Goal: Complete application form

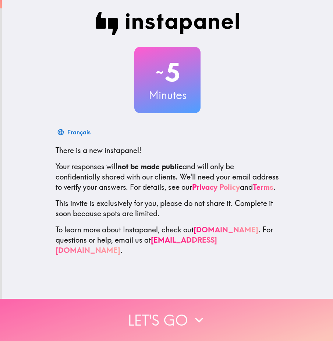
click at [176, 321] on button "Let's go" at bounding box center [166, 320] width 333 height 42
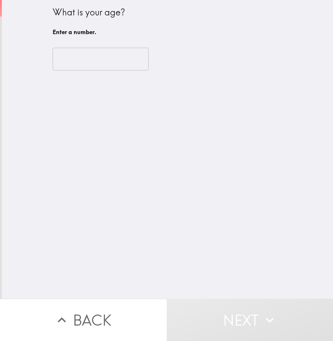
click at [116, 58] on input "number" at bounding box center [101, 59] width 96 height 23
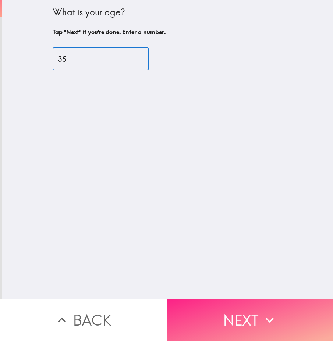
type input "35"
click at [211, 323] on button "Next" at bounding box center [249, 320] width 166 height 42
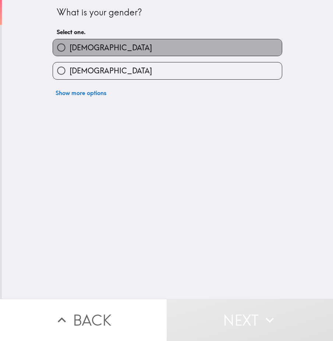
click at [128, 47] on label "[DEMOGRAPHIC_DATA]" at bounding box center [167, 47] width 229 height 17
click at [69, 47] on input "[DEMOGRAPHIC_DATA]" at bounding box center [61, 47] width 17 height 17
radio input "true"
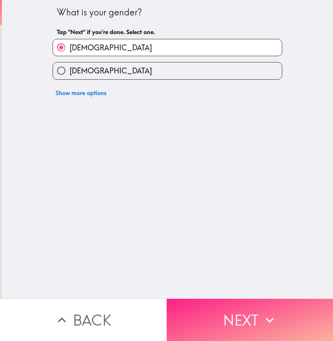
click at [230, 331] on button "Next" at bounding box center [249, 320] width 166 height 42
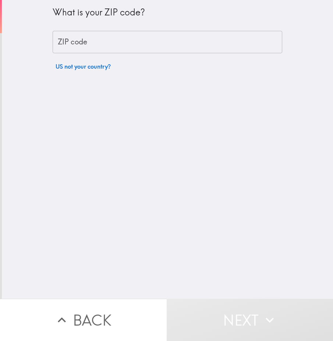
click at [157, 47] on input "ZIP code" at bounding box center [167, 42] width 229 height 23
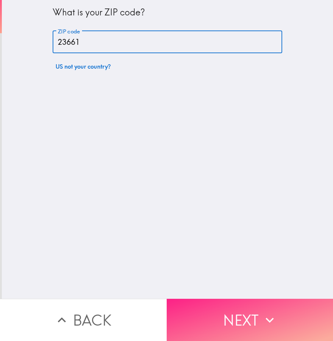
type input "23661"
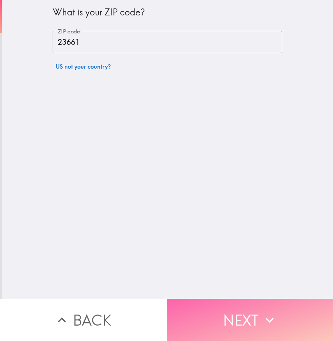
click at [234, 321] on button "Next" at bounding box center [249, 320] width 166 height 42
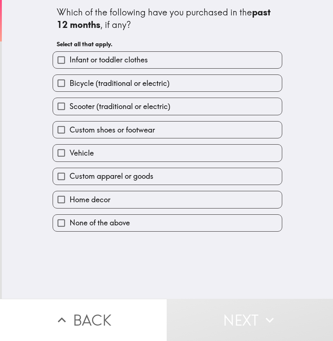
click at [162, 85] on span "Bicycle (traditional or electric)" at bounding box center [119, 83] width 100 height 10
click at [69, 85] on input "Bicycle (traditional or electric)" at bounding box center [61, 83] width 17 height 17
checkbox input "true"
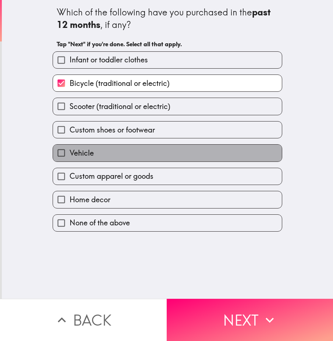
click at [146, 145] on label "Vehicle" at bounding box center [167, 153] width 229 height 17
click at [69, 145] on input "Vehicle" at bounding box center [61, 153] width 17 height 17
checkbox input "true"
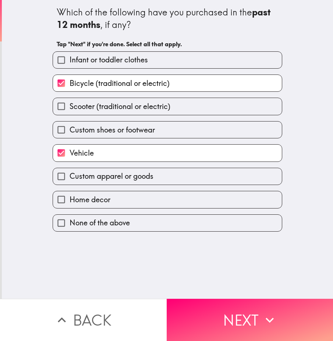
click at [141, 167] on div "Custom apparel or goods" at bounding box center [164, 173] width 235 height 23
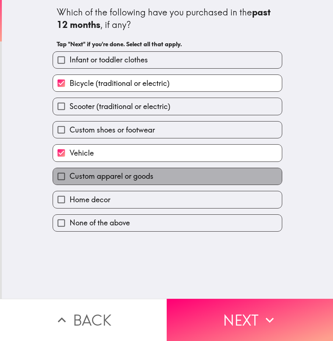
click at [139, 175] on span "Custom apparel or goods" at bounding box center [111, 176] width 84 height 10
click at [69, 175] on input "Custom apparel or goods" at bounding box center [61, 176] width 17 height 17
checkbox input "true"
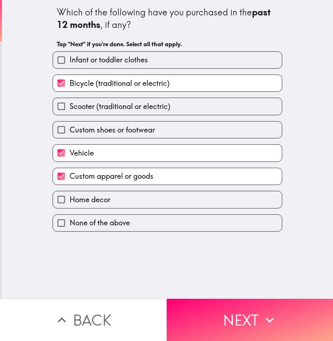
click at [140, 197] on label "Home decor" at bounding box center [167, 199] width 229 height 17
click at [69, 197] on input "Home decor" at bounding box center [61, 199] width 17 height 17
checkbox input "true"
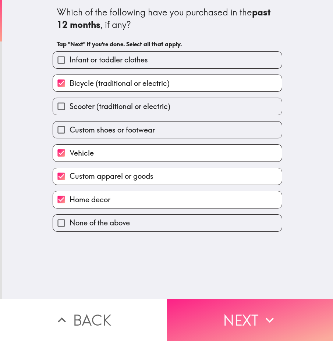
click at [194, 310] on button "Next" at bounding box center [249, 320] width 166 height 42
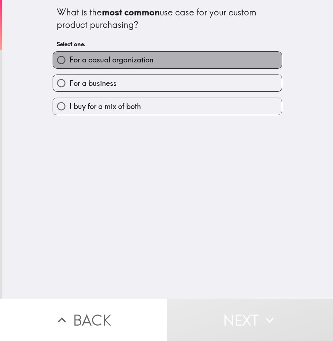
click at [161, 61] on label "For a casual organization" at bounding box center [167, 60] width 229 height 17
click at [69, 61] on input "For a casual organization" at bounding box center [61, 60] width 17 height 17
radio input "true"
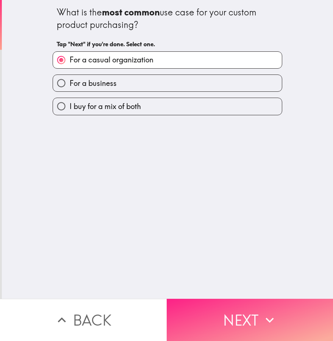
click at [232, 317] on button "Next" at bounding box center [249, 320] width 166 height 42
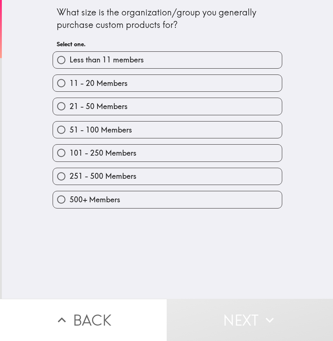
click at [180, 114] on label "21 - 50 Members" at bounding box center [167, 106] width 229 height 17
click at [69, 114] on input "21 - 50 Members" at bounding box center [61, 106] width 17 height 17
radio input "true"
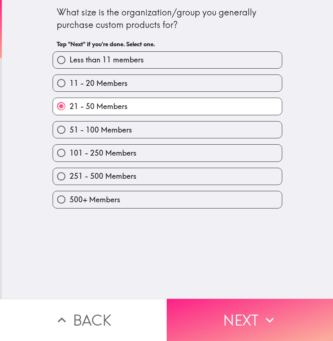
click at [221, 323] on button "Next" at bounding box center [249, 320] width 166 height 42
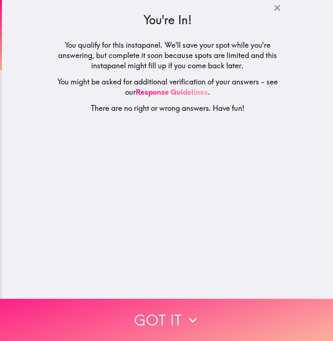
click at [195, 321] on icon "button" at bounding box center [192, 320] width 16 height 16
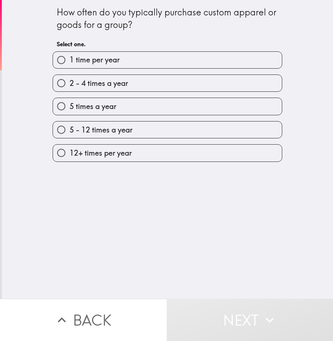
click at [142, 103] on label "5 times a year" at bounding box center [167, 106] width 229 height 17
click at [69, 103] on input "5 times a year" at bounding box center [61, 106] width 17 height 17
radio input "true"
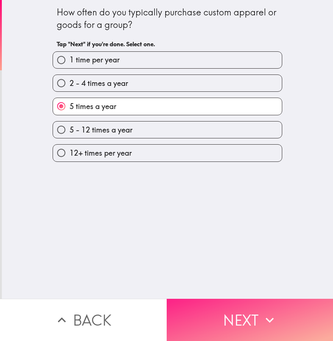
click at [206, 317] on button "Next" at bounding box center [249, 320] width 166 height 42
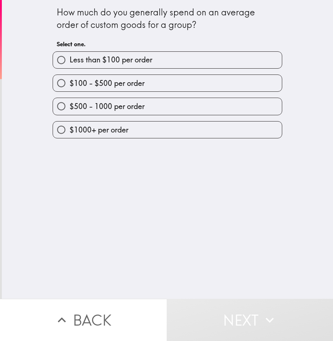
click at [143, 90] on label "$100 - $500 per order" at bounding box center [167, 83] width 229 height 17
click at [69, 90] on input "$100 - $500 per order" at bounding box center [61, 83] width 17 height 17
radio input "true"
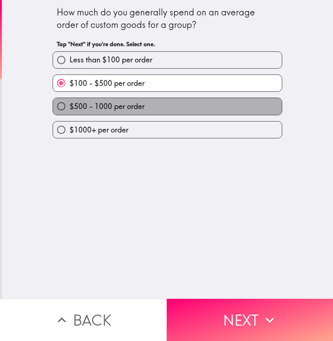
click at [175, 113] on label "$500 - 1000 per order" at bounding box center [167, 106] width 229 height 17
click at [69, 113] on input "$500 - 1000 per order" at bounding box center [61, 106] width 17 height 17
radio input "true"
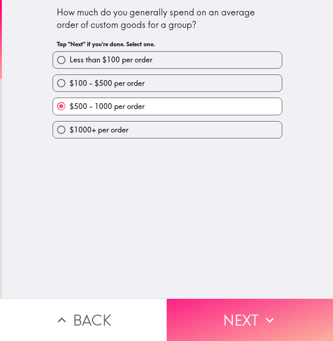
click at [229, 316] on button "Next" at bounding box center [249, 320] width 166 height 42
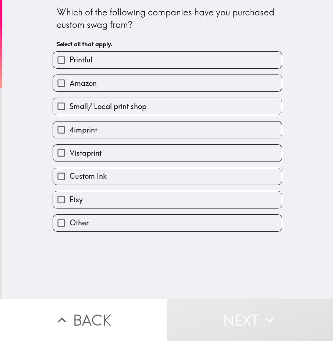
click at [103, 67] on label "Printful" at bounding box center [167, 60] width 229 height 17
click at [69, 67] on input "Printful" at bounding box center [61, 60] width 17 height 17
checkbox input "true"
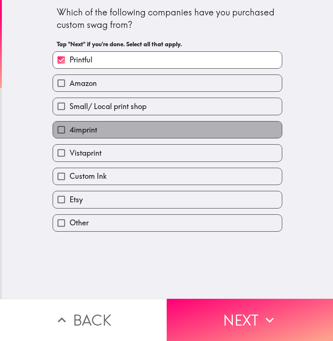
click at [87, 127] on span "4imprint" at bounding box center [83, 130] width 28 height 10
click at [69, 127] on input "4imprint" at bounding box center [61, 130] width 17 height 17
checkbox input "true"
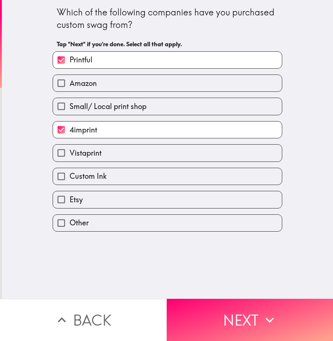
click at [86, 150] on span "Vistaprint" at bounding box center [85, 153] width 32 height 10
click at [69, 150] on input "Vistaprint" at bounding box center [61, 153] width 17 height 17
checkbox input "true"
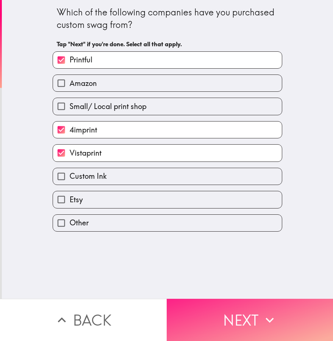
click at [196, 335] on button "Next" at bounding box center [249, 320] width 166 height 42
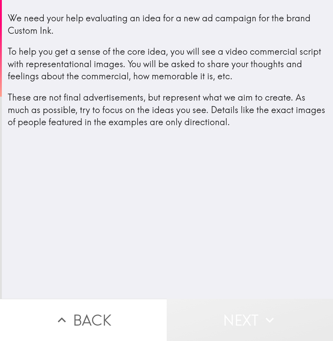
click at [224, 314] on button "Next" at bounding box center [249, 320] width 166 height 42
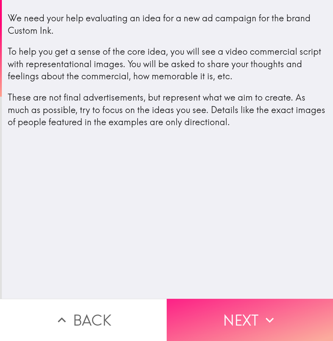
click at [229, 325] on button "Next" at bounding box center [249, 320] width 166 height 42
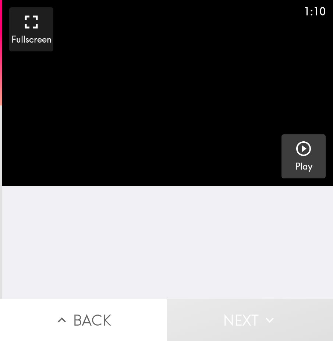
click at [299, 165] on h5 "Play" at bounding box center [303, 167] width 17 height 12
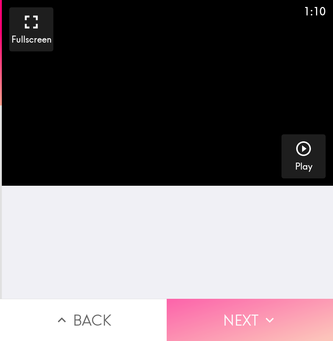
click at [227, 321] on button "Next" at bounding box center [249, 320] width 166 height 42
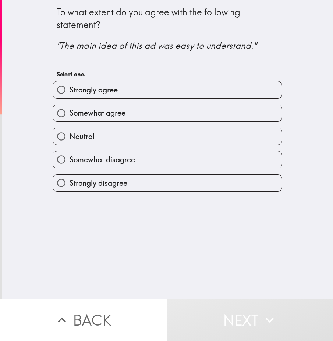
click at [146, 118] on label "Somewhat agree" at bounding box center [167, 113] width 229 height 17
click at [69, 118] on input "Somewhat agree" at bounding box center [61, 113] width 17 height 17
radio input "true"
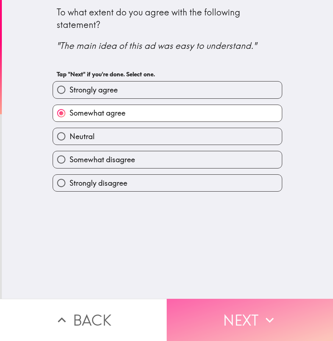
click at [227, 307] on button "Next" at bounding box center [249, 320] width 166 height 42
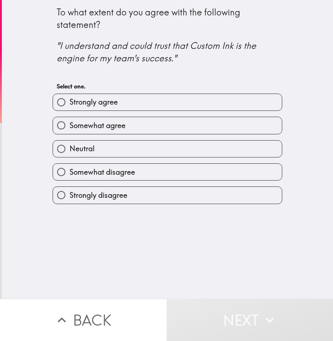
click at [173, 122] on label "Somewhat agree" at bounding box center [167, 125] width 229 height 17
click at [69, 122] on input "Somewhat agree" at bounding box center [61, 125] width 17 height 17
radio input "true"
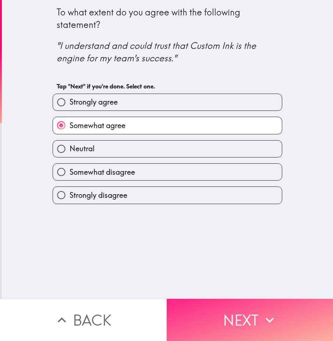
click at [220, 311] on button "Next" at bounding box center [249, 320] width 166 height 42
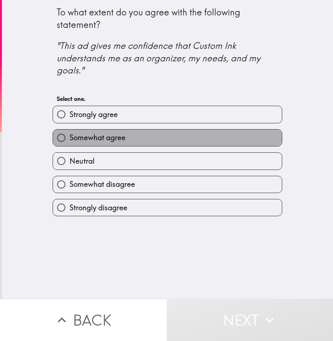
click at [168, 144] on label "Somewhat agree" at bounding box center [167, 138] width 229 height 17
click at [69, 144] on input "Somewhat agree" at bounding box center [61, 138] width 17 height 17
radio input "true"
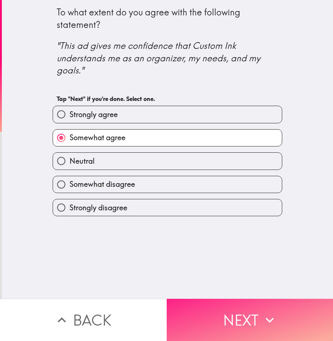
click at [211, 328] on button "Next" at bounding box center [249, 320] width 166 height 42
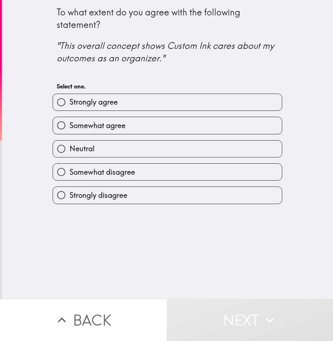
click at [165, 126] on label "Somewhat agree" at bounding box center [167, 125] width 229 height 17
click at [69, 126] on input "Somewhat agree" at bounding box center [61, 125] width 17 height 17
radio input "true"
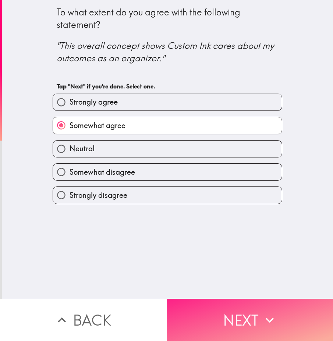
click at [218, 326] on button "Next" at bounding box center [249, 320] width 166 height 42
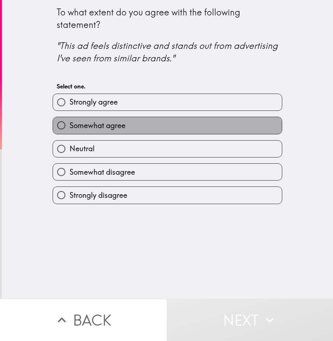
click at [160, 127] on label "Somewhat agree" at bounding box center [167, 125] width 229 height 17
click at [69, 127] on input "Somewhat agree" at bounding box center [61, 125] width 17 height 17
radio input "true"
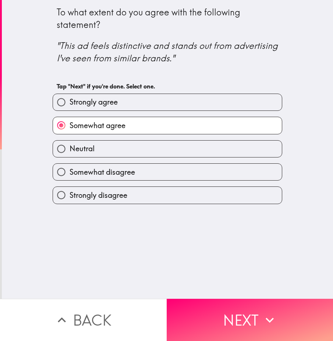
click at [201, 154] on label "Neutral" at bounding box center [167, 149] width 229 height 17
click at [69, 154] on input "Neutral" at bounding box center [61, 149] width 17 height 17
radio input "true"
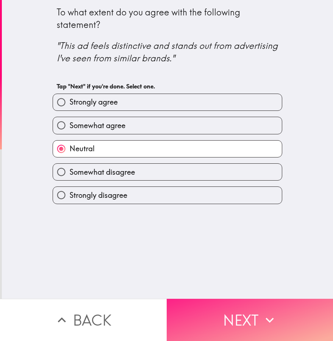
click at [226, 309] on button "Next" at bounding box center [249, 320] width 166 height 42
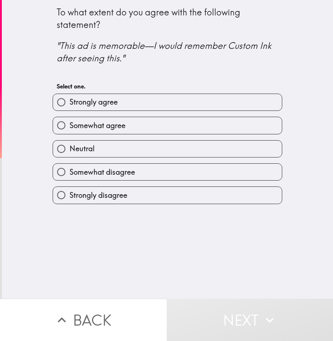
click at [199, 143] on label "Neutral" at bounding box center [167, 149] width 229 height 17
click at [69, 143] on input "Neutral" at bounding box center [61, 149] width 17 height 17
radio input "true"
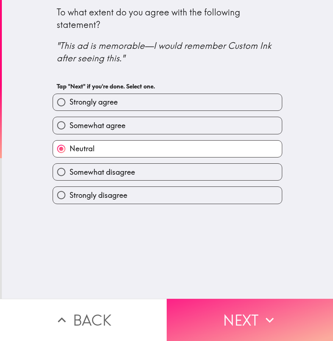
click at [213, 308] on button "Next" at bounding box center [249, 320] width 166 height 42
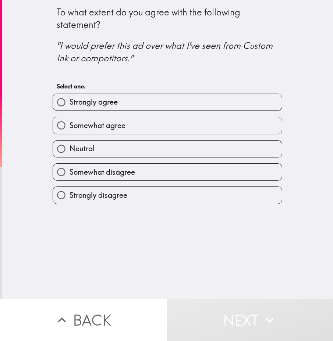
click at [137, 147] on label "Neutral" at bounding box center [167, 149] width 229 height 17
click at [69, 147] on input "Neutral" at bounding box center [61, 149] width 17 height 17
radio input "true"
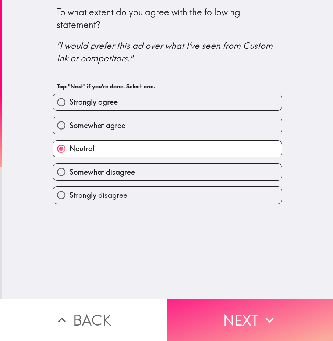
click at [182, 326] on button "Next" at bounding box center [249, 320] width 166 height 42
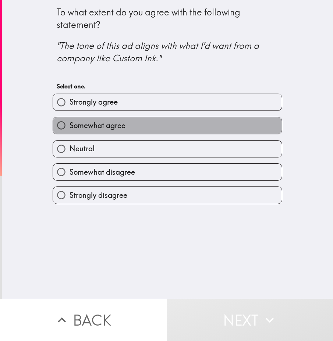
click at [155, 132] on label "Somewhat agree" at bounding box center [167, 125] width 229 height 17
click at [69, 132] on input "Somewhat agree" at bounding box center [61, 125] width 17 height 17
radio input "true"
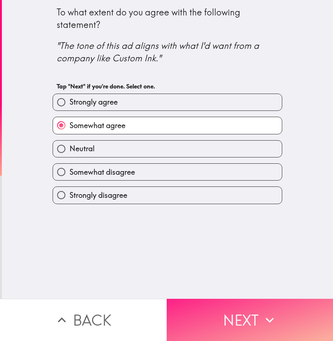
click at [181, 309] on button "Next" at bounding box center [249, 320] width 166 height 42
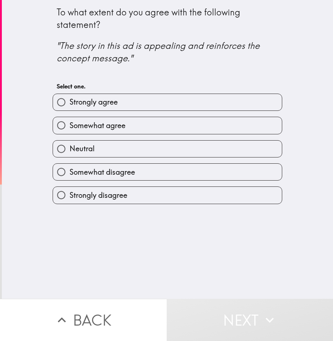
click at [177, 180] on label "Somewhat disagree" at bounding box center [167, 172] width 229 height 17
click at [69, 180] on input "Somewhat disagree" at bounding box center [61, 172] width 17 height 17
radio input "true"
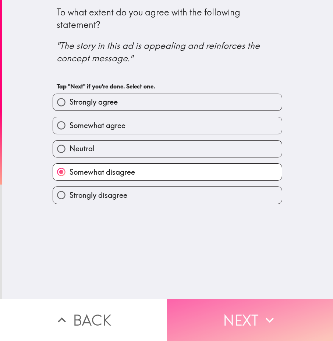
click at [207, 325] on button "Next" at bounding box center [249, 320] width 166 height 42
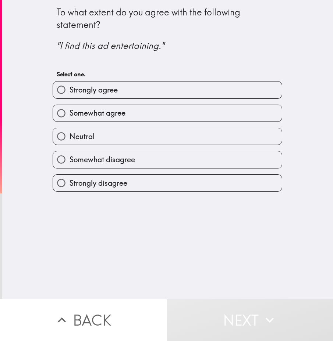
click at [155, 160] on label "Somewhat disagree" at bounding box center [167, 159] width 229 height 17
click at [69, 160] on input "Somewhat disagree" at bounding box center [61, 159] width 17 height 17
radio input "true"
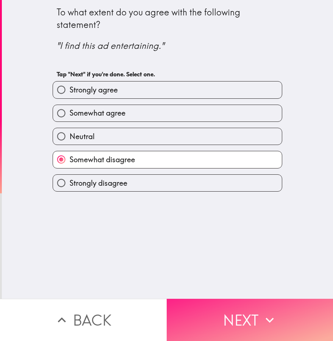
click at [202, 328] on button "Next" at bounding box center [249, 320] width 166 height 42
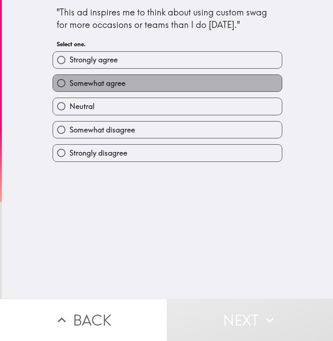
click at [150, 79] on label "Somewhat agree" at bounding box center [167, 83] width 229 height 17
click at [69, 79] on input "Somewhat agree" at bounding box center [61, 83] width 17 height 17
radio input "true"
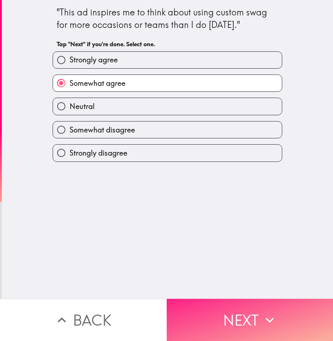
click at [186, 309] on button "Next" at bounding box center [249, 320] width 166 height 42
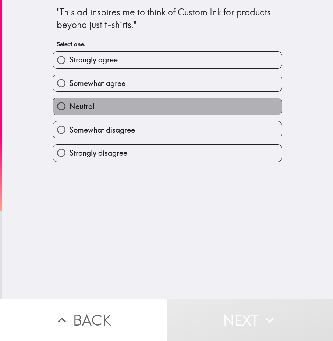
click at [236, 104] on label "Neutral" at bounding box center [167, 106] width 229 height 17
click at [69, 104] on input "Neutral" at bounding box center [61, 106] width 17 height 17
radio input "true"
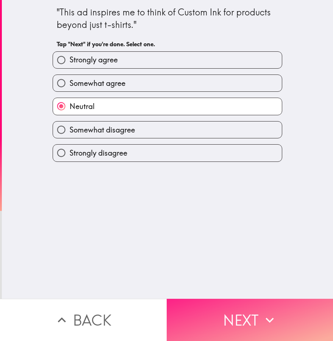
click at [237, 318] on button "Next" at bounding box center [249, 320] width 166 height 42
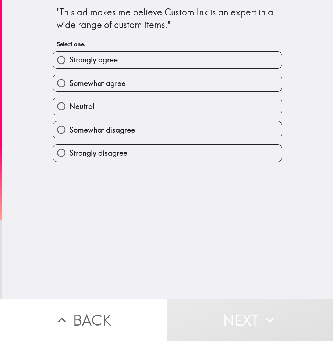
click at [87, 116] on div "Somewhat disagree" at bounding box center [164, 126] width 235 height 23
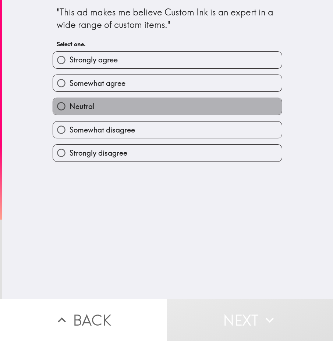
click at [83, 108] on span "Neutral" at bounding box center [81, 106] width 25 height 10
click at [69, 108] on input "Neutral" at bounding box center [61, 106] width 17 height 17
radio input "true"
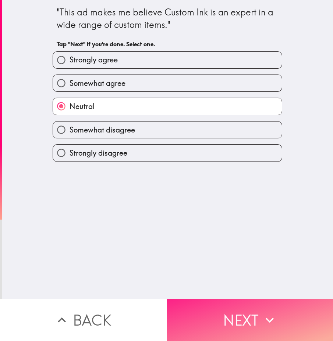
click at [247, 316] on button "Next" at bounding box center [249, 320] width 166 height 42
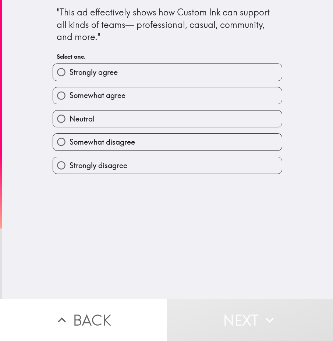
click at [138, 116] on label "Neutral" at bounding box center [167, 119] width 229 height 17
click at [69, 116] on input "Neutral" at bounding box center [61, 119] width 17 height 17
radio input "true"
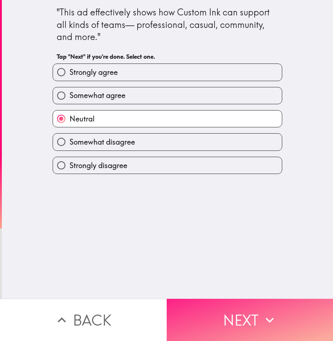
click at [208, 330] on button "Next" at bounding box center [249, 320] width 166 height 42
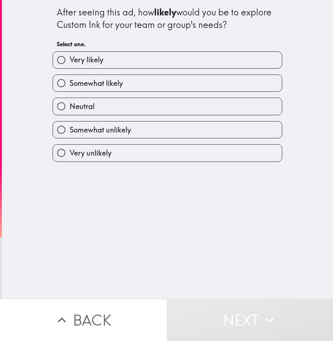
click at [184, 107] on label "Neutral" at bounding box center [167, 106] width 229 height 17
click at [69, 107] on input "Neutral" at bounding box center [61, 106] width 17 height 17
radio input "true"
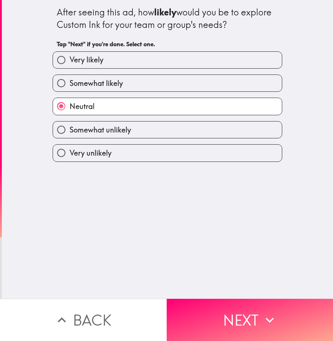
click at [206, 298] on div "After seeing this ad, how likely would you be to explore Custom Ink for your te…" at bounding box center [167, 149] width 331 height 299
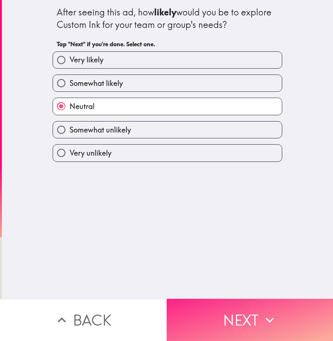
click at [206, 310] on button "Next" at bounding box center [249, 320] width 166 height 42
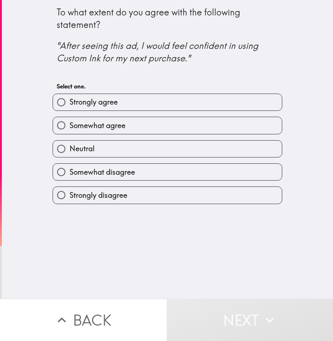
click at [155, 129] on label "Somewhat agree" at bounding box center [167, 125] width 229 height 17
click at [69, 129] on input "Somewhat agree" at bounding box center [61, 125] width 17 height 17
radio input "true"
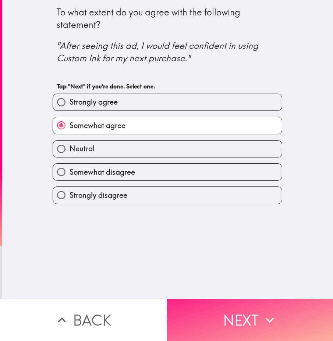
click at [202, 334] on button "Next" at bounding box center [249, 320] width 166 height 42
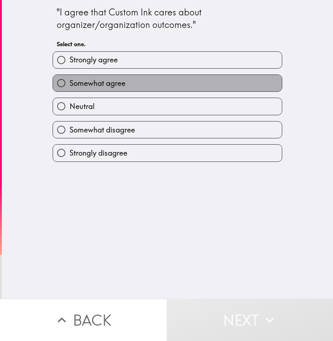
click at [180, 88] on label "Somewhat agree" at bounding box center [167, 83] width 229 height 17
click at [69, 88] on input "Somewhat agree" at bounding box center [61, 83] width 17 height 17
radio input "true"
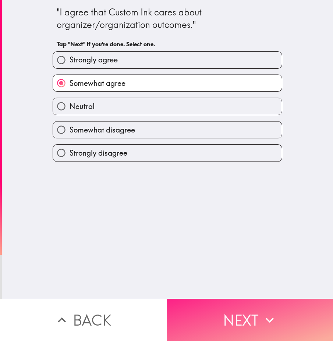
click at [216, 305] on button "Next" at bounding box center [249, 320] width 166 height 42
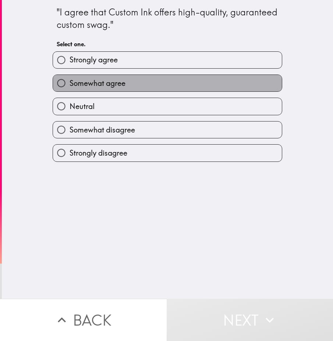
click at [175, 89] on label "Somewhat agree" at bounding box center [167, 83] width 229 height 17
click at [69, 89] on input "Somewhat agree" at bounding box center [61, 83] width 17 height 17
radio input "true"
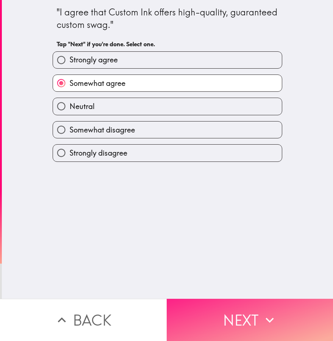
click at [208, 324] on button "Next" at bounding box center [249, 320] width 166 height 42
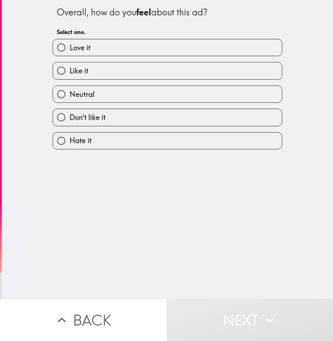
click at [187, 91] on label "Neutral" at bounding box center [167, 94] width 229 height 17
click at [69, 91] on input "Neutral" at bounding box center [61, 94] width 17 height 17
radio input "true"
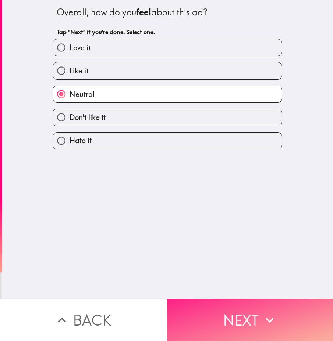
click at [222, 305] on button "Next" at bounding box center [249, 320] width 166 height 42
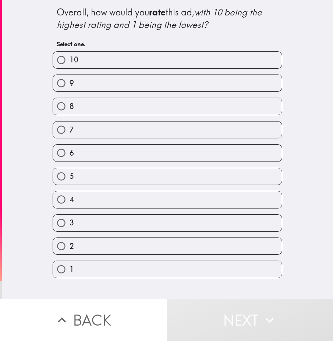
click at [94, 175] on label "5" at bounding box center [167, 176] width 229 height 17
click at [69, 175] on input "5" at bounding box center [61, 176] width 17 height 17
radio input "true"
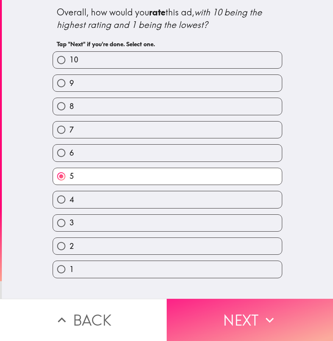
click at [235, 332] on button "Next" at bounding box center [249, 320] width 166 height 42
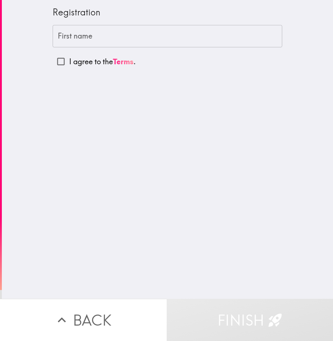
click at [113, 30] on input "First name" at bounding box center [167, 36] width 229 height 23
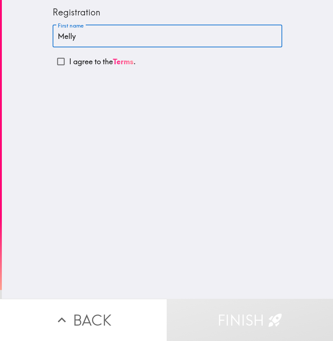
type input "Melly"
click at [61, 62] on input "I agree to the Terms ." at bounding box center [61, 61] width 17 height 17
checkbox input "true"
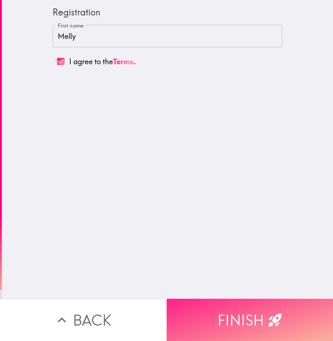
click at [215, 332] on button "Finish" at bounding box center [249, 320] width 166 height 42
